Goal: Information Seeking & Learning: Learn about a topic

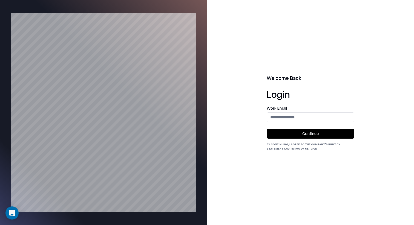
click at [304, 115] on input "email" at bounding box center [310, 117] width 87 height 10
click at [298, 121] on input "email" at bounding box center [310, 117] width 87 height 10
type input "**********"
click at [307, 134] on button "Continue" at bounding box center [311, 134] width 88 height 10
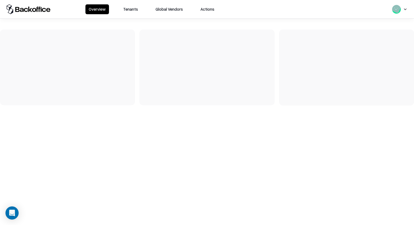
click at [130, 8] on button "Tenants" at bounding box center [130, 9] width 21 height 10
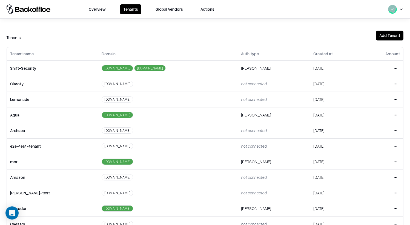
click at [387, 99] on html "Overview Tenants Global Vendors Actions Tenants Add Tenant Tenant name Domain A…" at bounding box center [205, 112] width 410 height 225
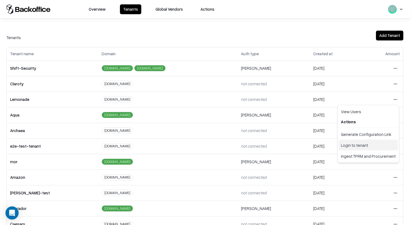
click at [370, 148] on div "Login to tenant" at bounding box center [368, 145] width 59 height 11
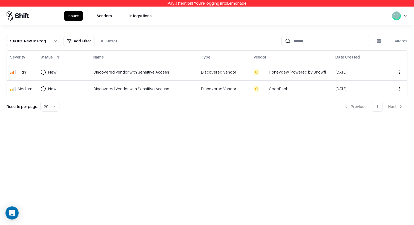
click at [108, 15] on button "Vendors" at bounding box center [105, 16] width 22 height 10
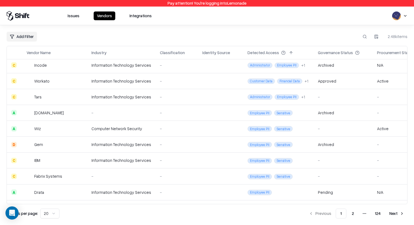
scroll to position [129, 0]
click at [65, 142] on td "Gem" at bounding box center [54, 145] width 65 height 16
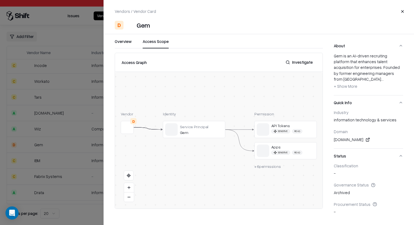
click at [154, 47] on button "Access Scope" at bounding box center [156, 44] width 26 height 10
click at [83, 131] on div at bounding box center [207, 112] width 414 height 225
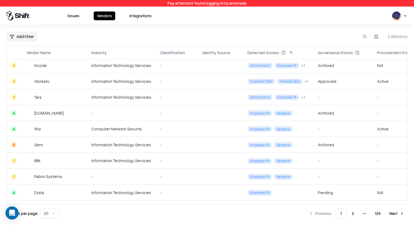
click at [35, 157] on td "IBM" at bounding box center [54, 161] width 65 height 16
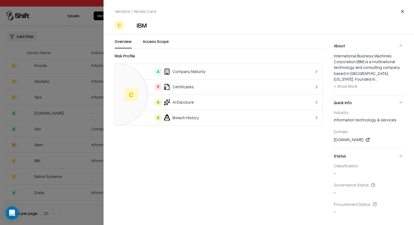
click at [169, 34] on div "Vendors / Vendor Card Close C IBM Overview Access Scope Risk Profile C A Compan…" at bounding box center [259, 112] width 311 height 225
click at [163, 43] on button "Access Scope" at bounding box center [156, 44] width 26 height 10
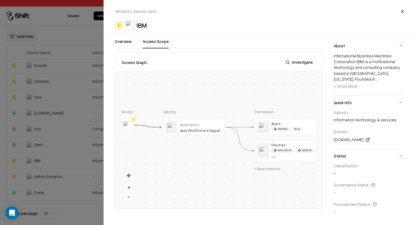
click at [81, 101] on div at bounding box center [207, 112] width 414 height 225
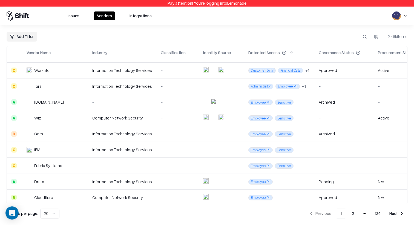
scroll to position [177, 0]
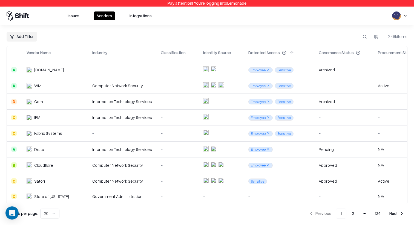
click at [51, 196] on td "State of [US_STATE]" at bounding box center [55, 196] width 66 height 15
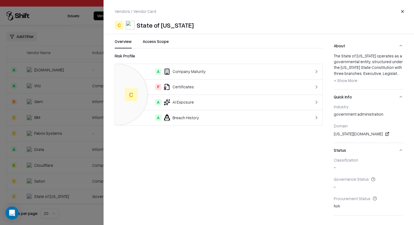
click at [162, 38] on div "Vendors / Vendor Card Close C State of [US_STATE] Overview Access Scope Risk Pr…" at bounding box center [259, 112] width 311 height 225
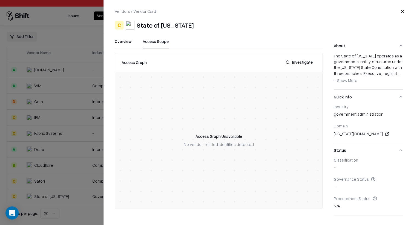
click at [161, 42] on button "Access Scope" at bounding box center [156, 44] width 26 height 10
click at [88, 85] on div at bounding box center [207, 112] width 414 height 225
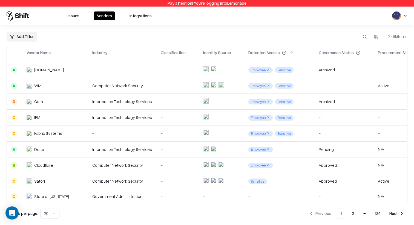
click at [356, 213] on button "2" at bounding box center [353, 214] width 11 height 10
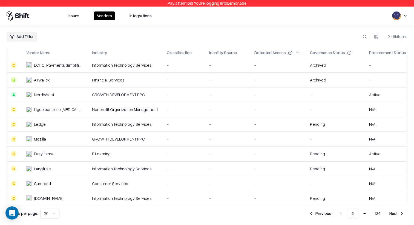
scroll to position [156, 0]
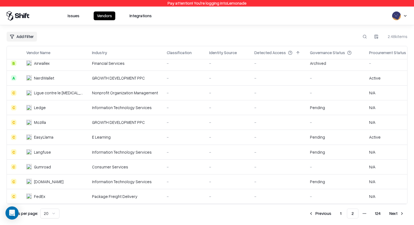
click at [53, 214] on html "Pay attention! You're logging into Lemonade Issues Vendors Integrations Add Fil…" at bounding box center [207, 112] width 414 height 225
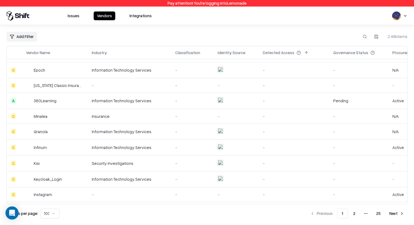
scroll to position [1175, 1]
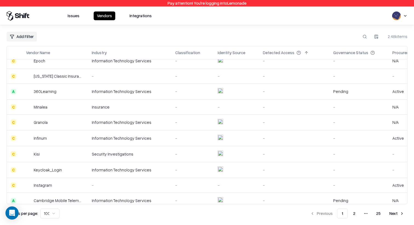
click at [68, 110] on td "Minalea" at bounding box center [55, 107] width 66 height 15
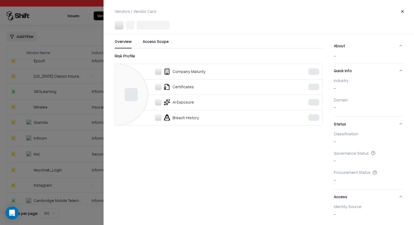
click at [68, 113] on div at bounding box center [207, 112] width 414 height 225
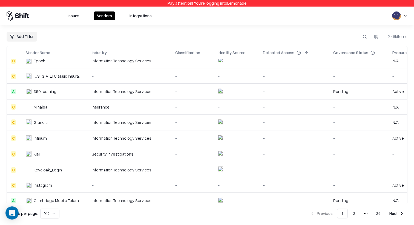
click at [52, 134] on td "Infinum" at bounding box center [55, 138] width 66 height 16
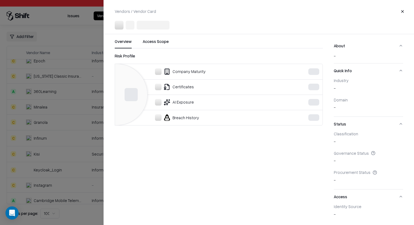
click at [52, 134] on div at bounding box center [207, 112] width 414 height 225
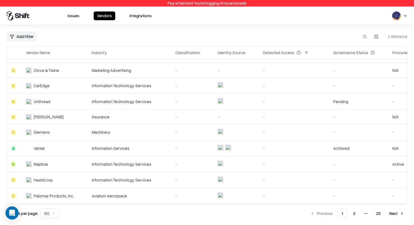
scroll to position [1386, 1]
click at [388, 159] on td "Active" at bounding box center [418, 164] width 61 height 16
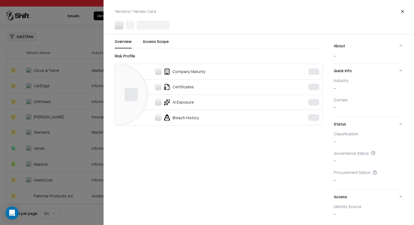
click at [78, 159] on div at bounding box center [207, 112] width 414 height 225
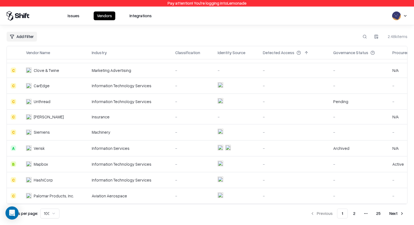
click at [91, 147] on td "Information Services" at bounding box center [129, 149] width 84 height 16
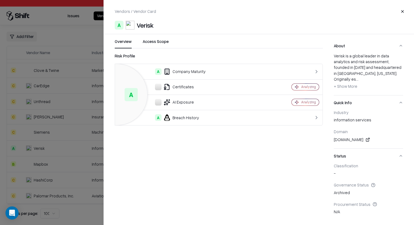
click at [136, 38] on div "Vendors / Vendor Card Close A Verisk Overview Access Scope Risk Profile A A Com…" at bounding box center [259, 112] width 311 height 225
click at [146, 38] on div "Vendors / Vendor Card Close A Verisk Overview Access Scope Risk Profile A A Com…" at bounding box center [259, 112] width 311 height 225
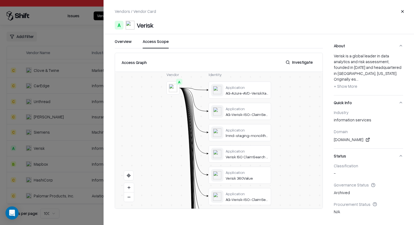
click at [152, 45] on button "Access Scope" at bounding box center [156, 44] width 26 height 10
click at [400, 10] on button "Close" at bounding box center [403, 12] width 10 height 10
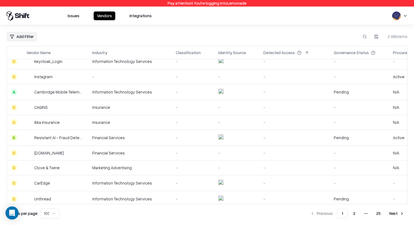
scroll to position [1283, 35]
